Goal: Information Seeking & Learning: Learn about a topic

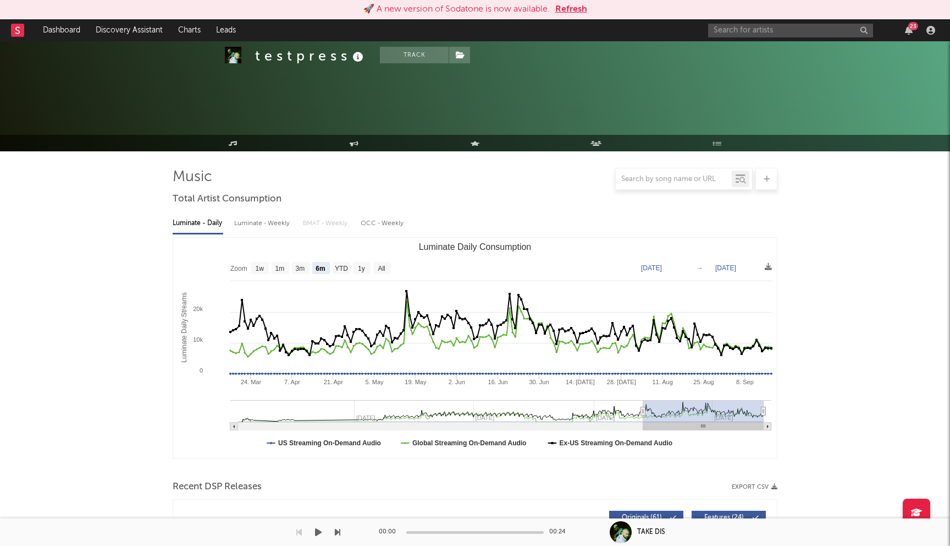
select select "6m"
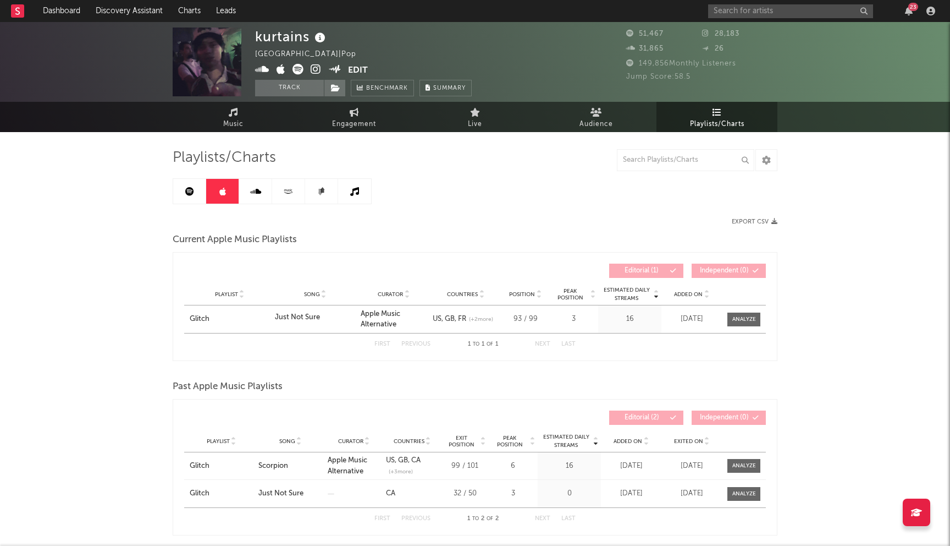
click at [194, 196] on link at bounding box center [189, 191] width 33 height 25
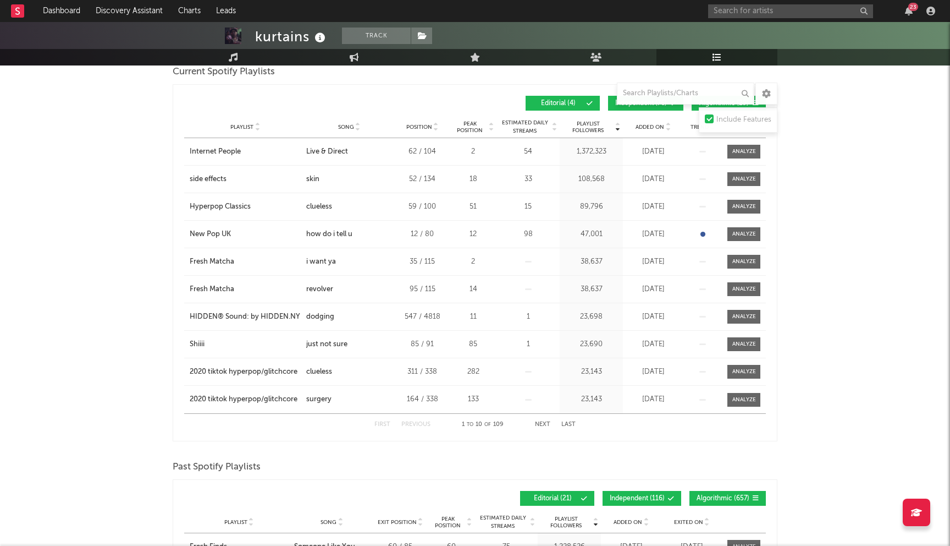
scroll to position [162, 0]
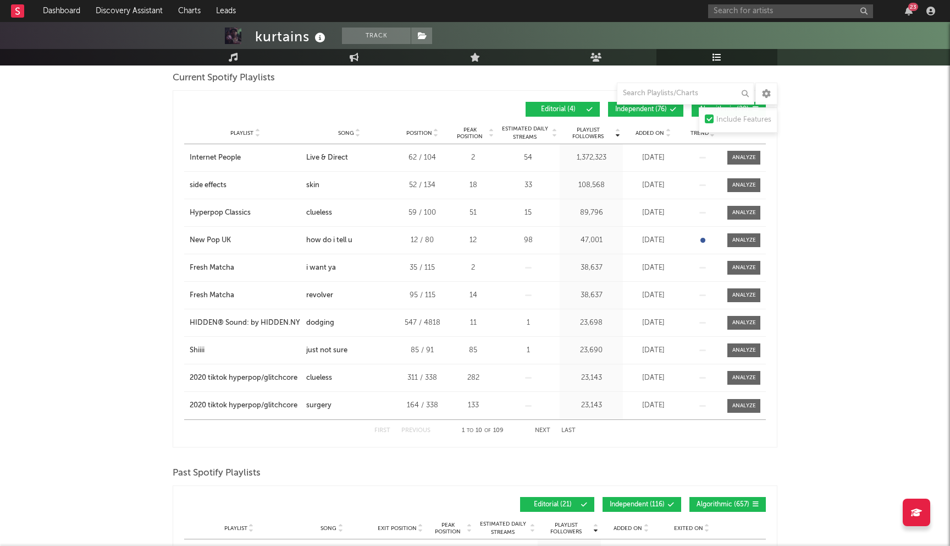
click at [650, 133] on span "Added On" at bounding box center [650, 133] width 29 height 7
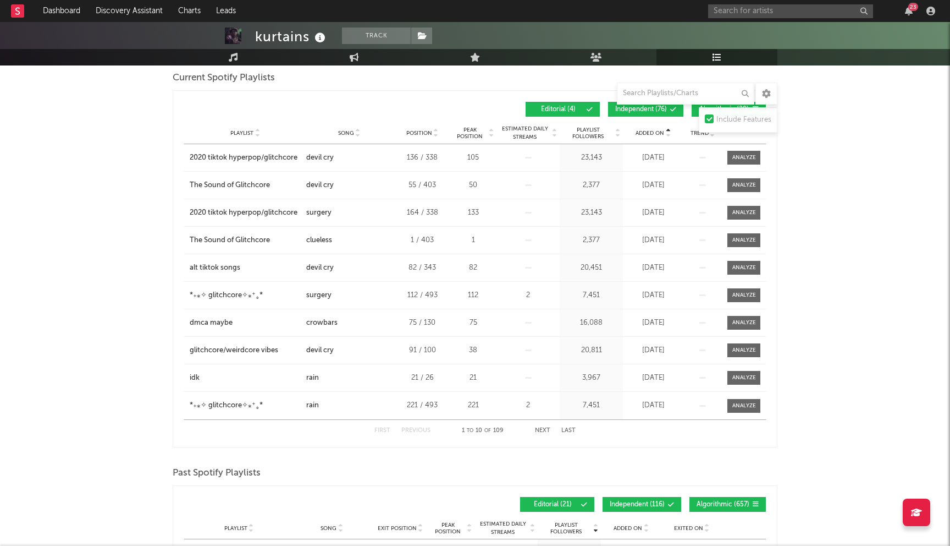
click at [650, 133] on span "Added On" at bounding box center [650, 133] width 29 height 7
click at [652, 114] on button "Independent ( 76 )" at bounding box center [645, 109] width 75 height 15
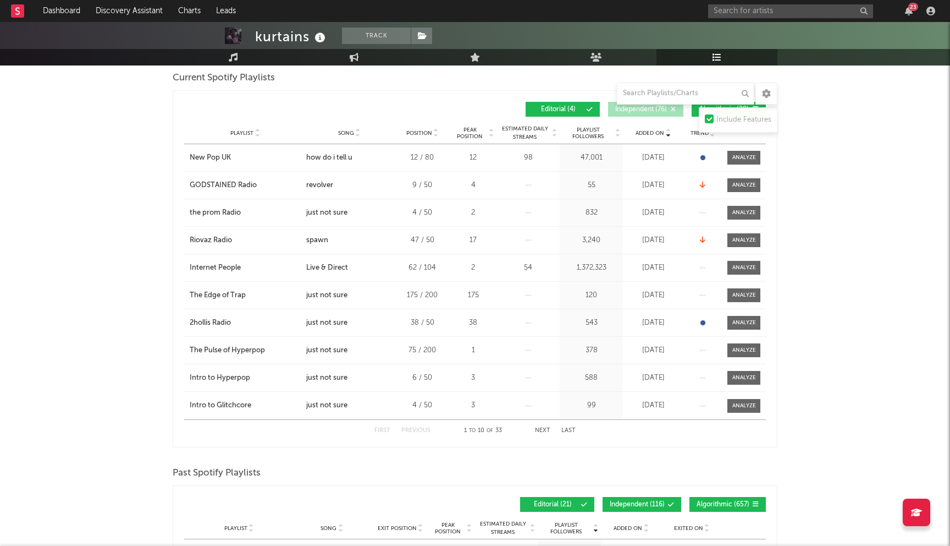
click at [695, 111] on button "Algorithmic ( 29 )" at bounding box center [729, 109] width 74 height 15
